Goal: Task Accomplishment & Management: Use online tool/utility

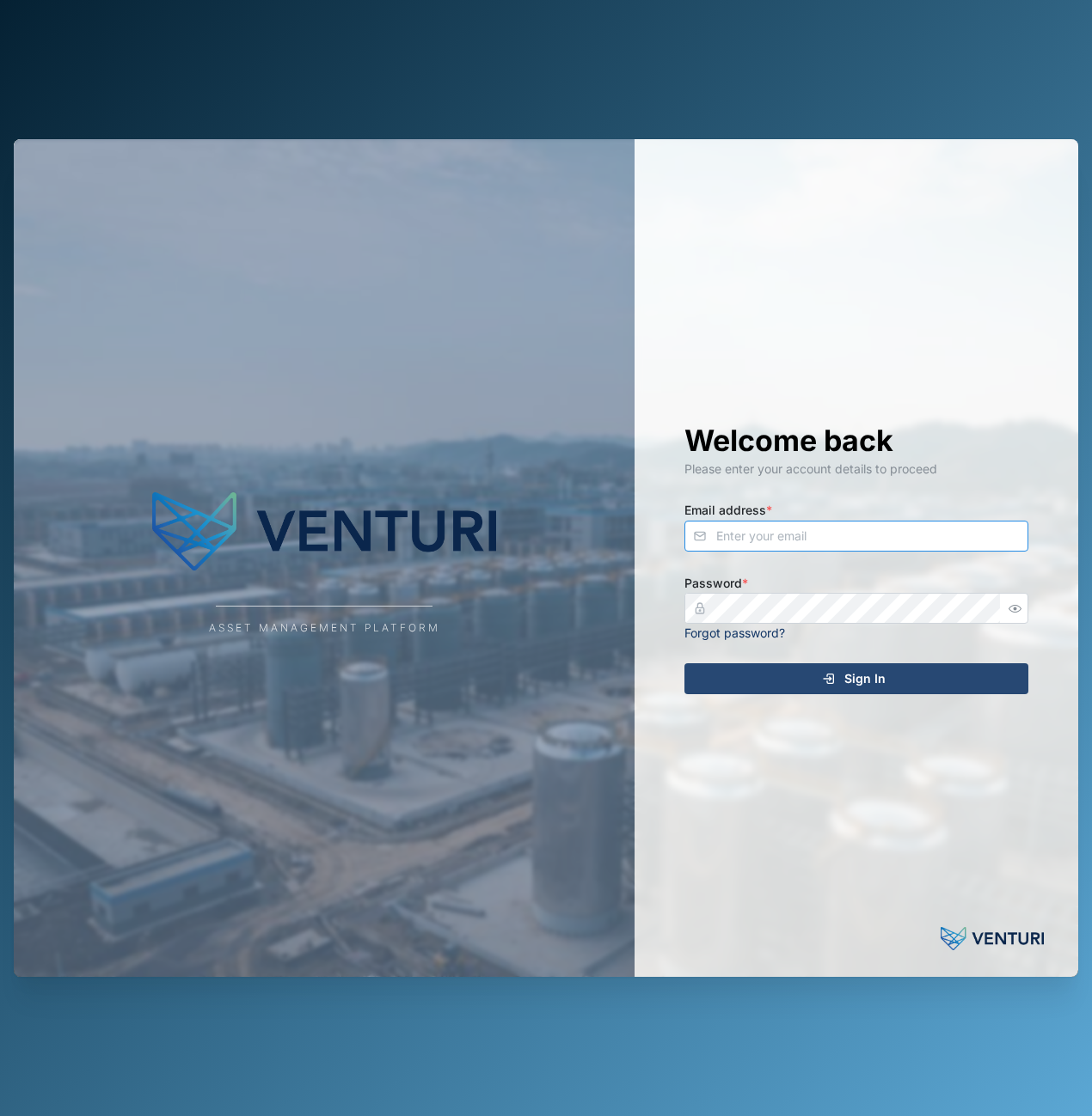
type input "[EMAIL_ADDRESS][DOMAIN_NAME]"
click at [740, 648] on div "Welcome back Please enter your account details to proceed Email address * [EMAI…" at bounding box center [856, 558] width 412 height 837
click at [747, 662] on div "Welcome back Please enter your account details to proceed Email address * [EMAI…" at bounding box center [856, 558] width 412 height 837
click at [760, 684] on div "Sign In" at bounding box center [853, 678] width 316 height 29
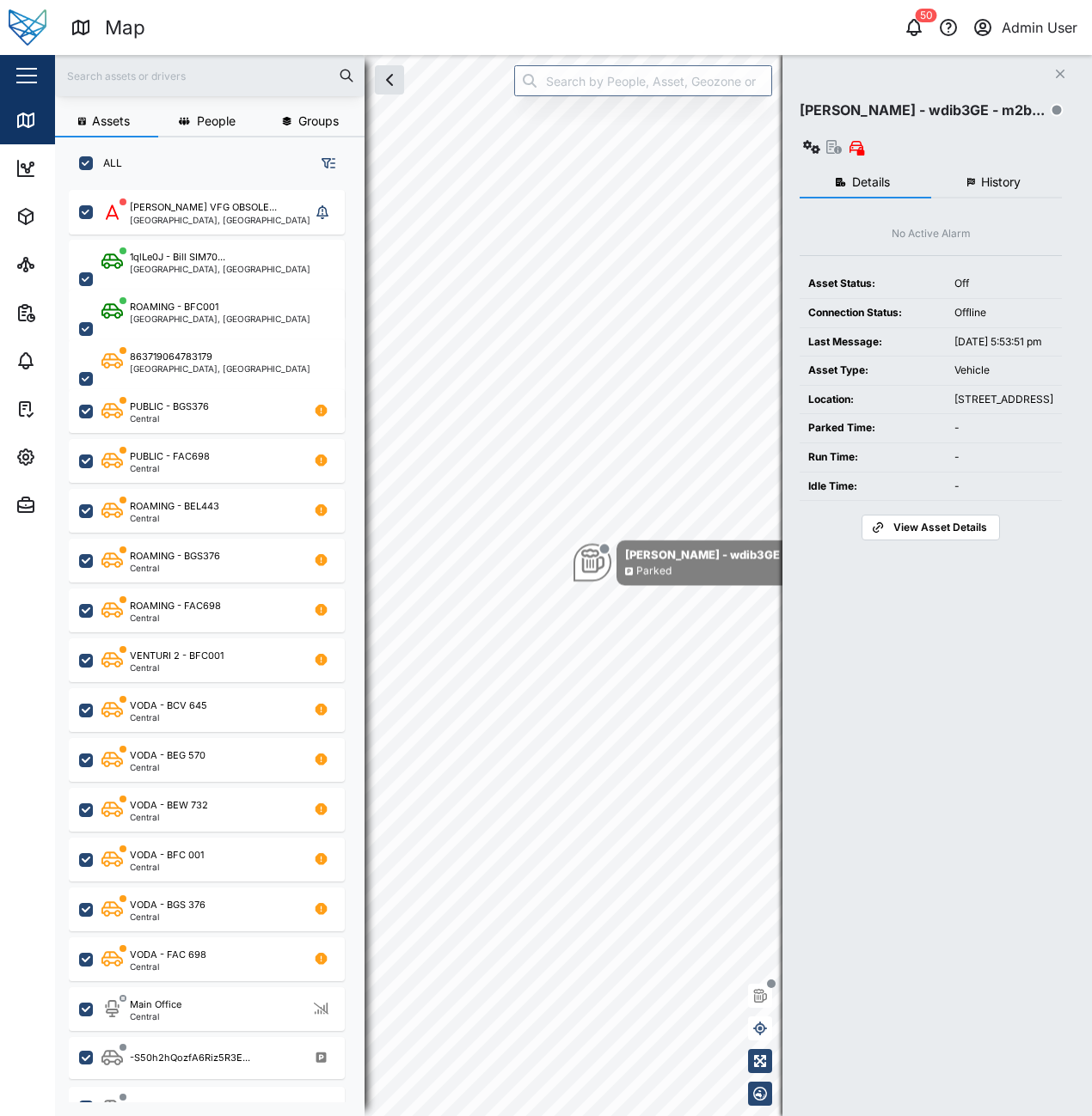
click at [1056, 69] on icon "Close" at bounding box center [1059, 74] width 10 height 14
